Goal: Navigation & Orientation: Understand site structure

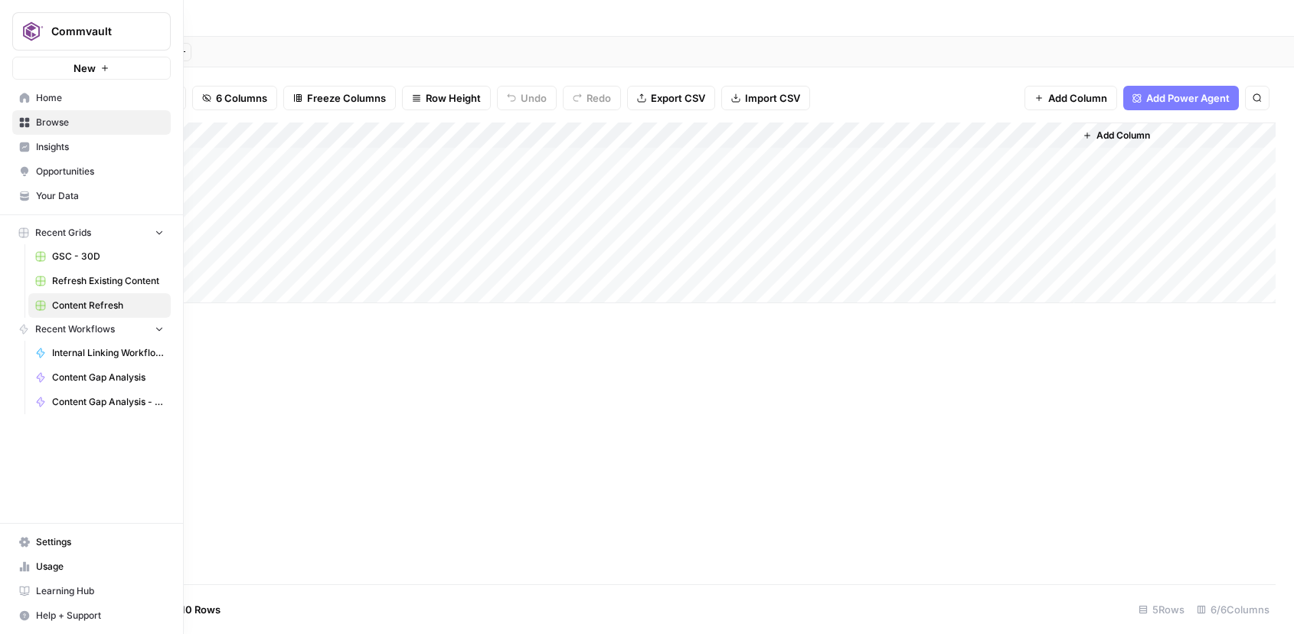
click at [62, 168] on span "Opportunities" at bounding box center [100, 172] width 128 height 14
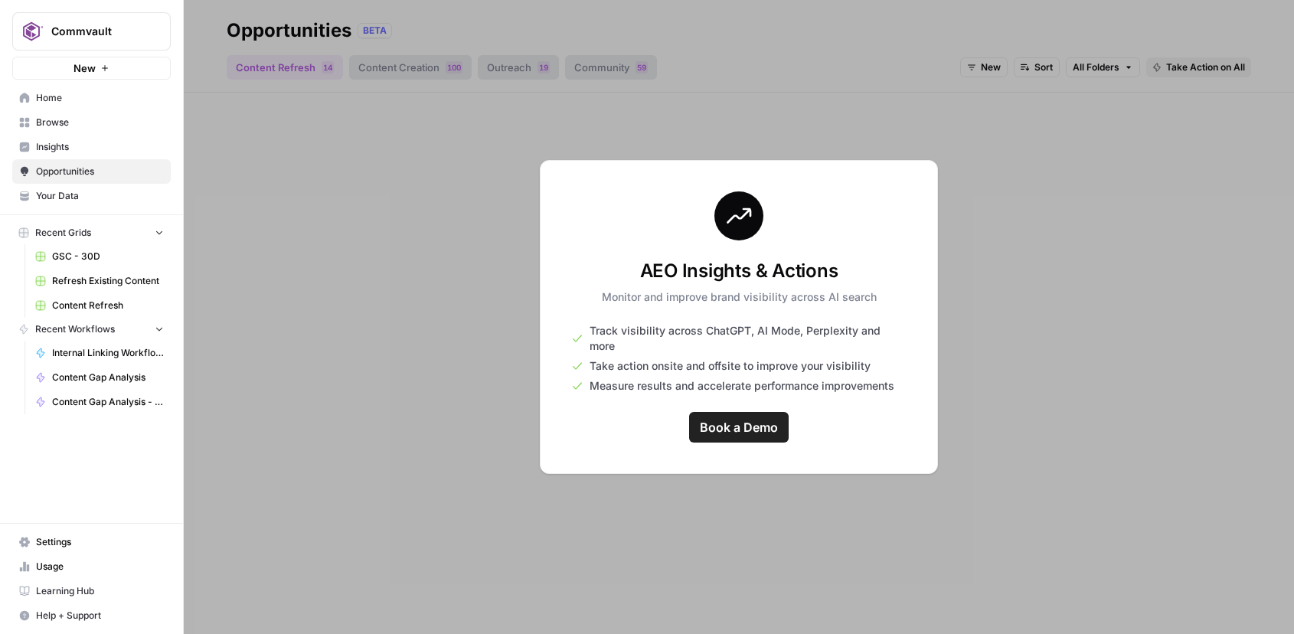
click at [63, 149] on span "Insights" at bounding box center [100, 147] width 128 height 14
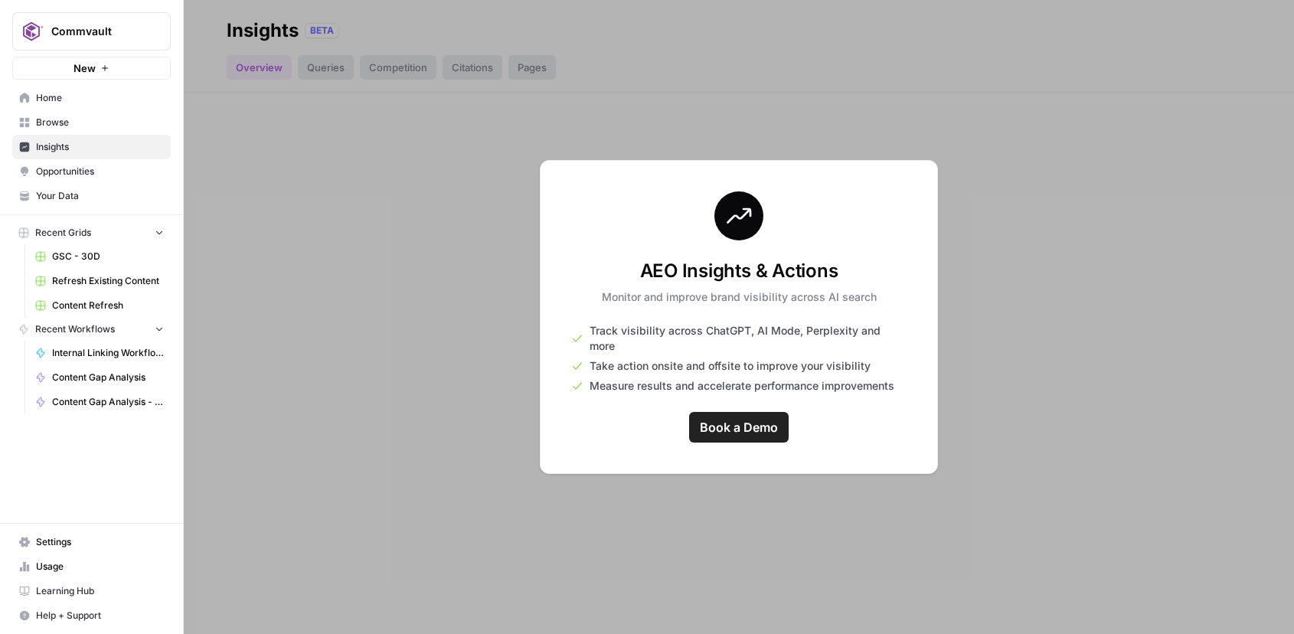
click at [60, 171] on span "Opportunities" at bounding box center [100, 172] width 128 height 14
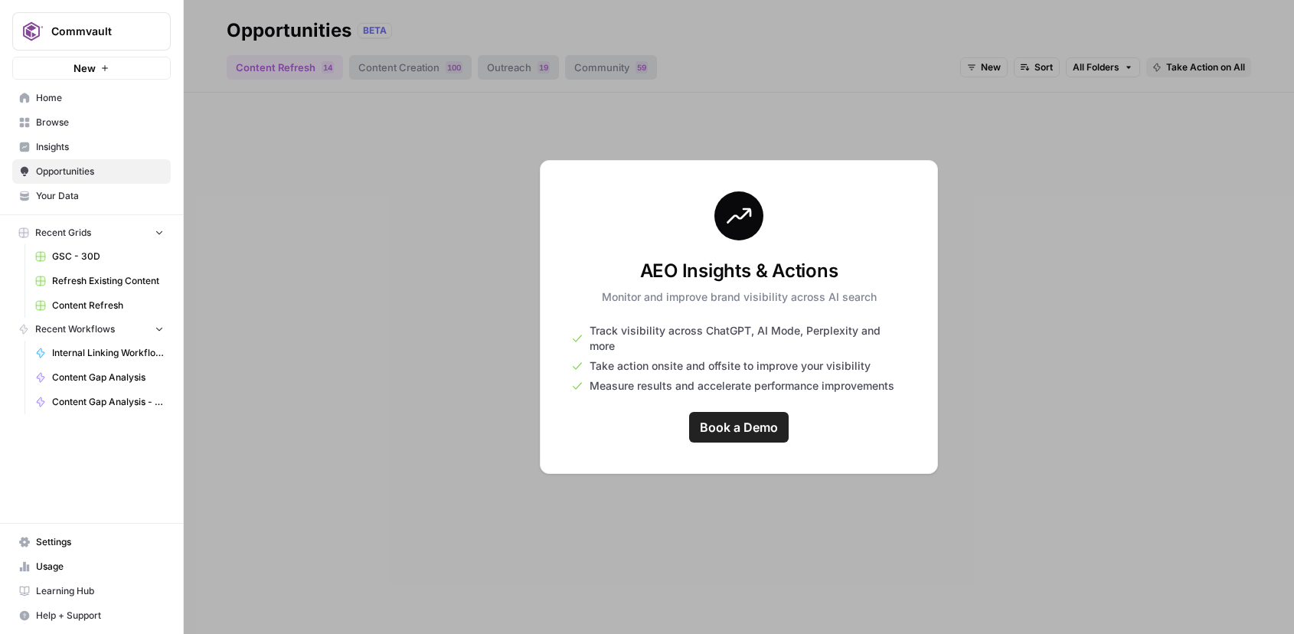
click at [253, 63] on div at bounding box center [739, 317] width 1110 height 634
click at [598, 206] on div "AEO Insights & Actions Monitor and improve brand visibility across AI search Tr…" at bounding box center [739, 317] width 398 height 314
click at [896, 456] on div "AEO Insights & Actions Monitor and improve brand visibility across AI search Tr…" at bounding box center [739, 317] width 398 height 314
click at [51, 100] on span "Home" at bounding box center [100, 98] width 128 height 14
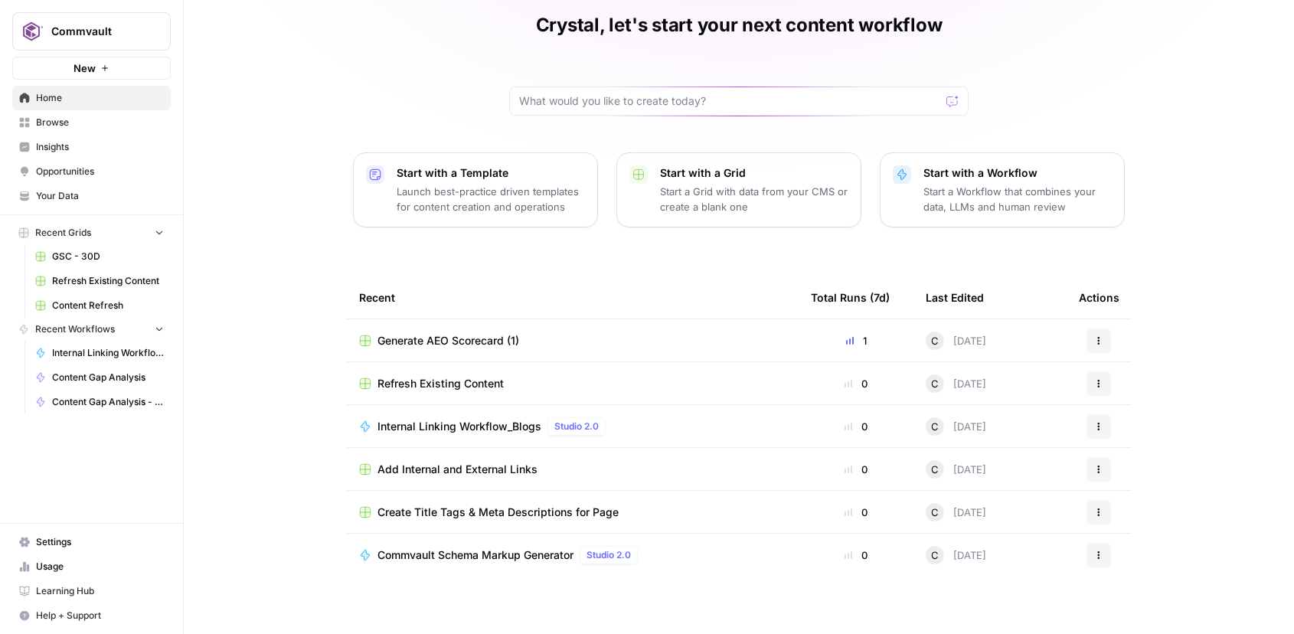
scroll to position [70, 0]
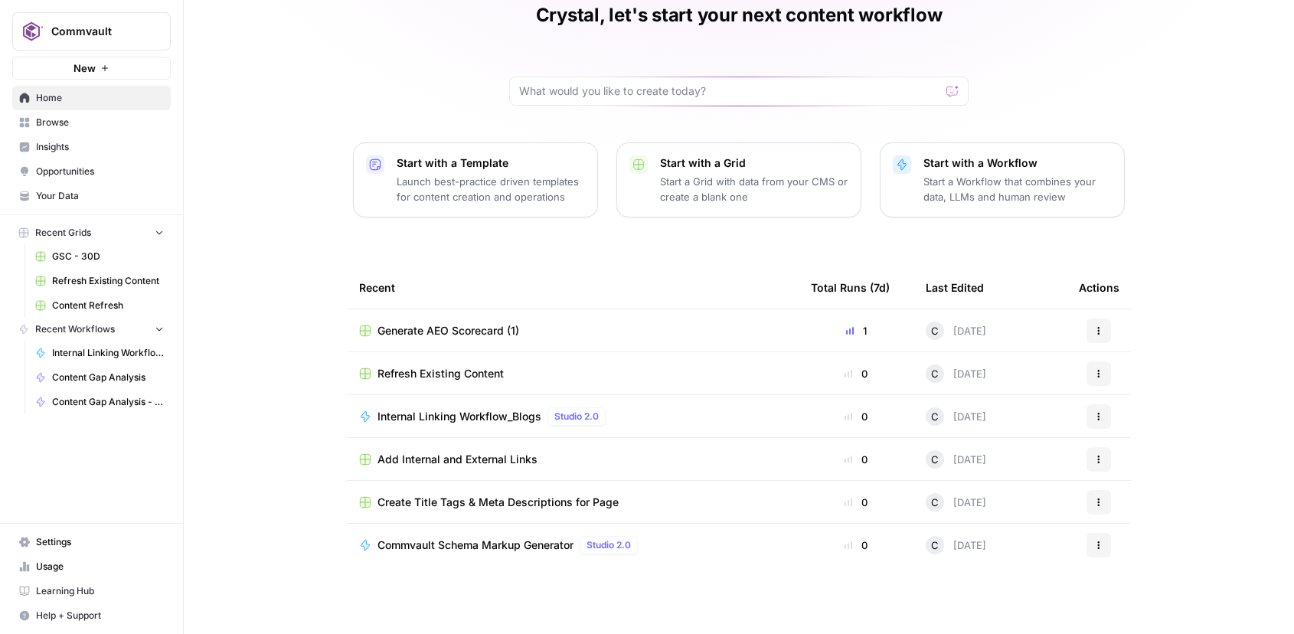
click at [46, 120] on span "Browse" at bounding box center [100, 123] width 128 height 14
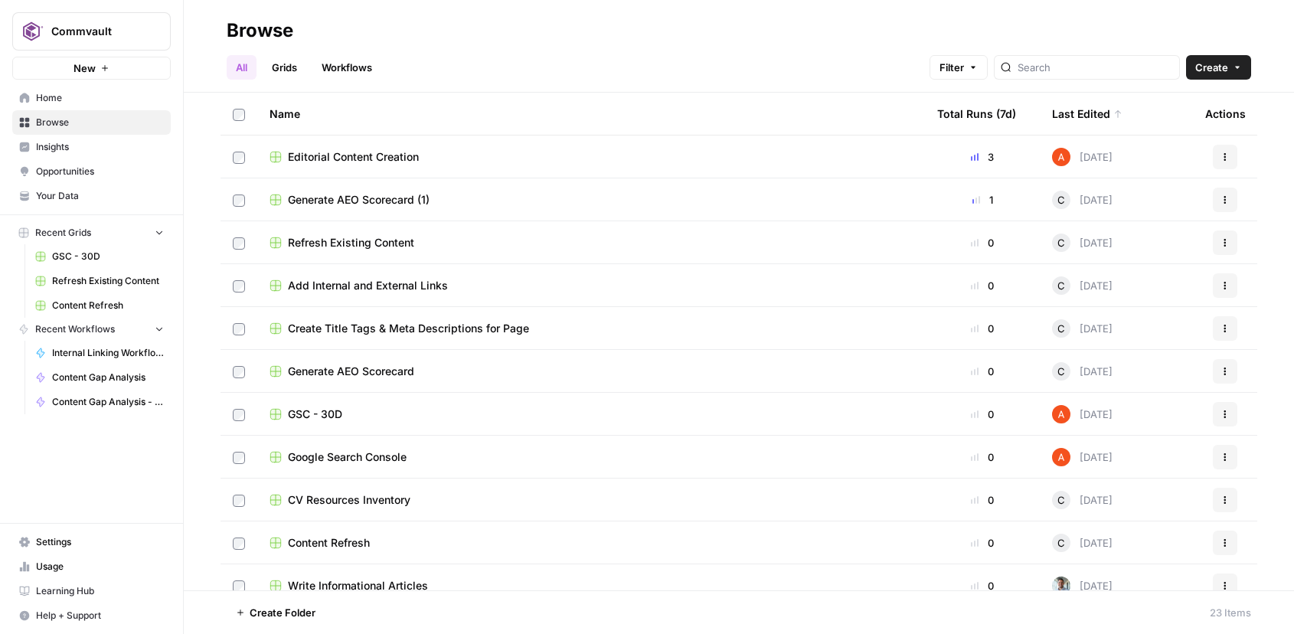
click at [356, 160] on span "Editorial Content Creation" at bounding box center [353, 156] width 131 height 15
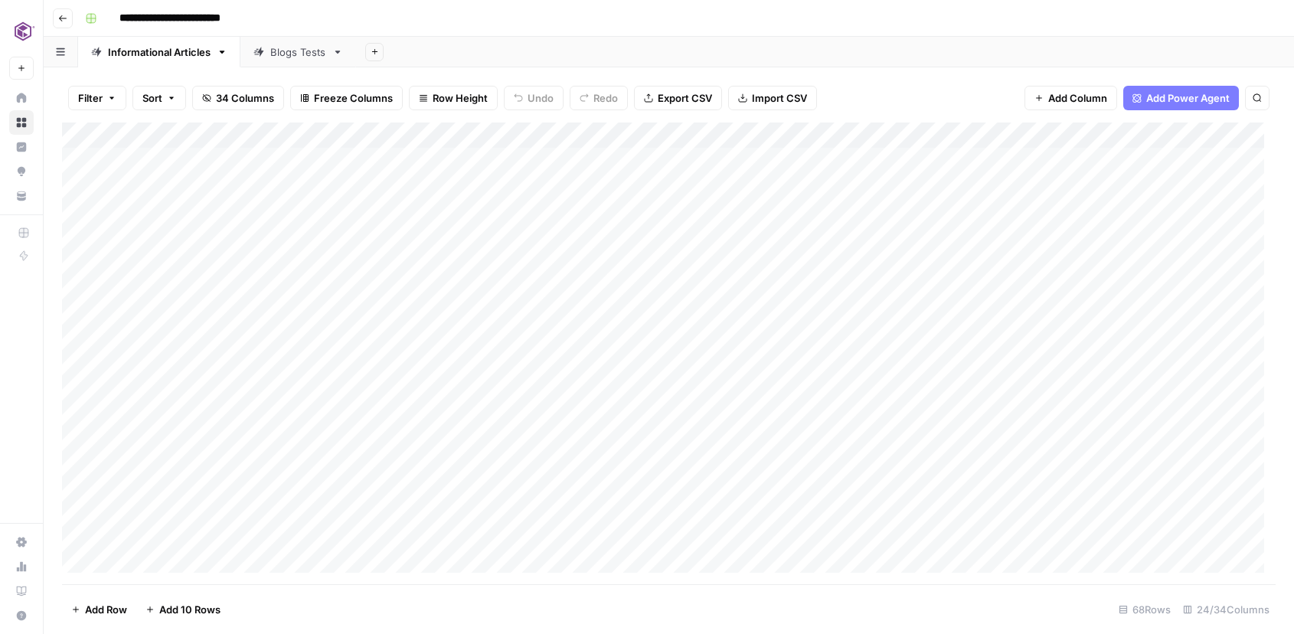
click at [224, 54] on icon "button" at bounding box center [222, 52] width 11 height 11
click at [65, 18] on icon "button" at bounding box center [63, 18] width 8 height 6
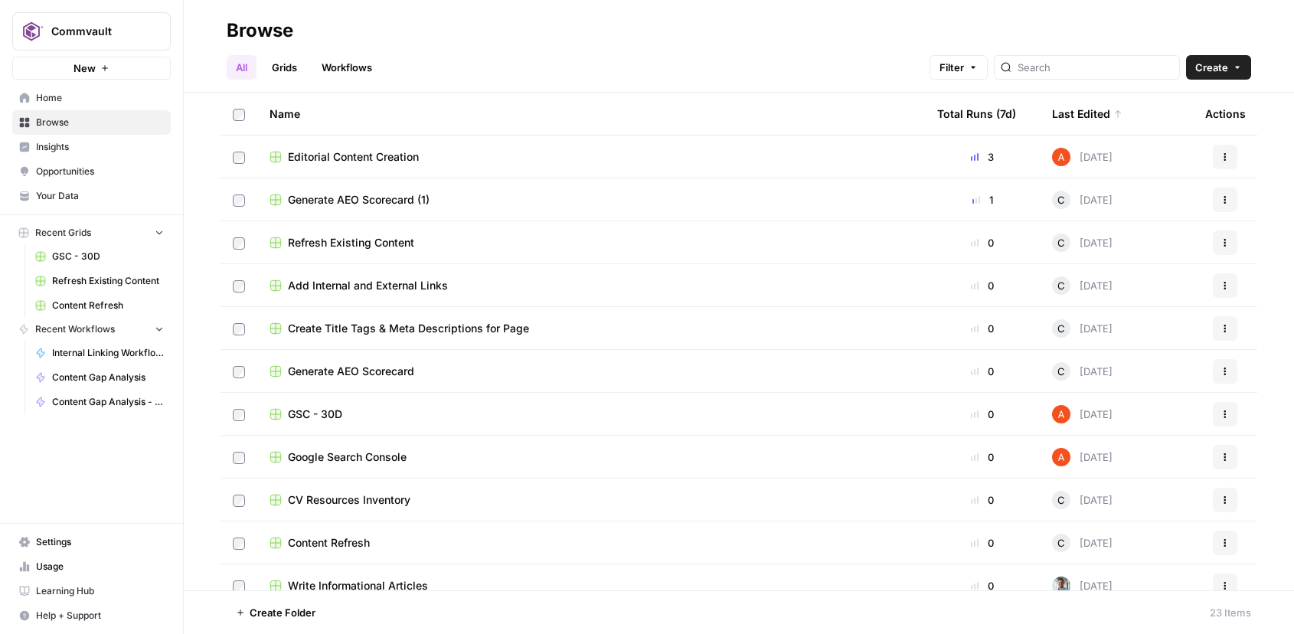
click at [281, 66] on link "Grids" at bounding box center [285, 67] width 44 height 25
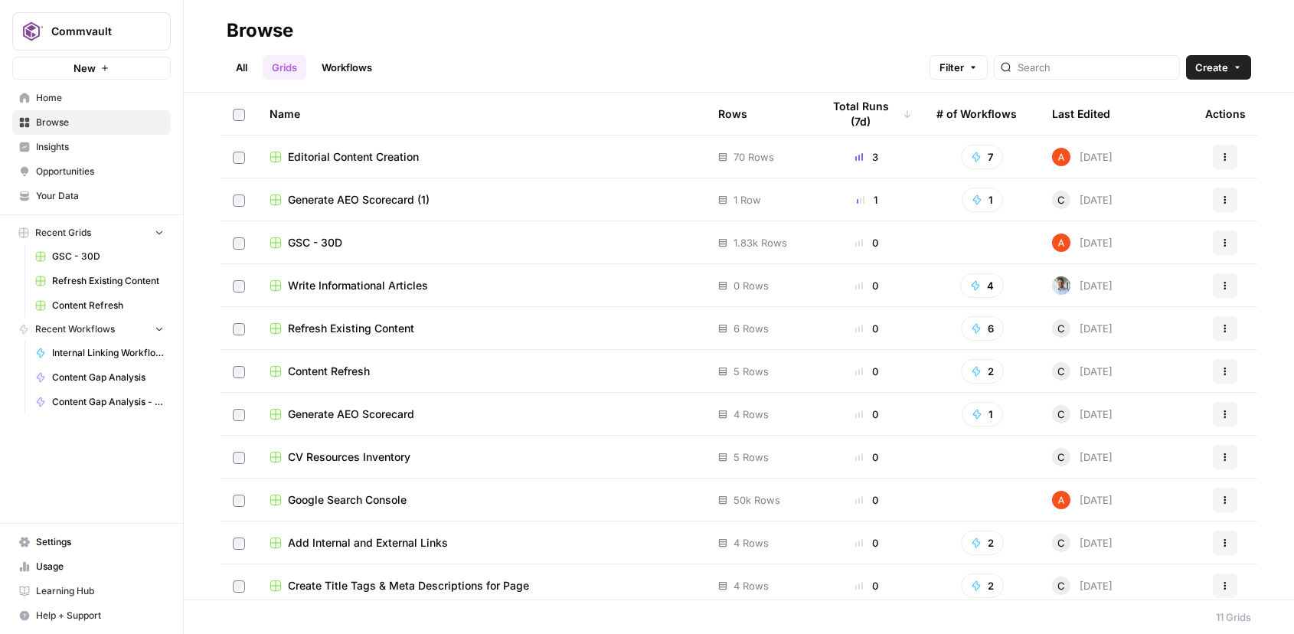
click at [348, 70] on link "Workflows" at bounding box center [346, 67] width 69 height 25
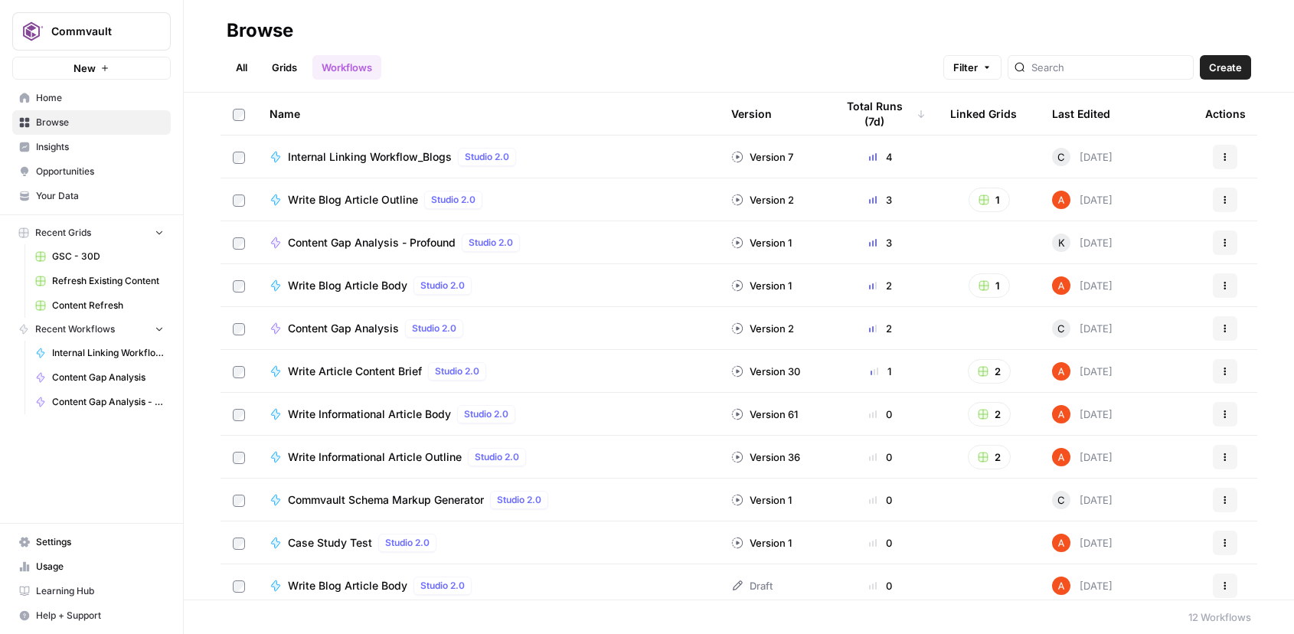
click at [37, 94] on span "Home" at bounding box center [100, 98] width 128 height 14
